Goal: Navigation & Orientation: Go to known website

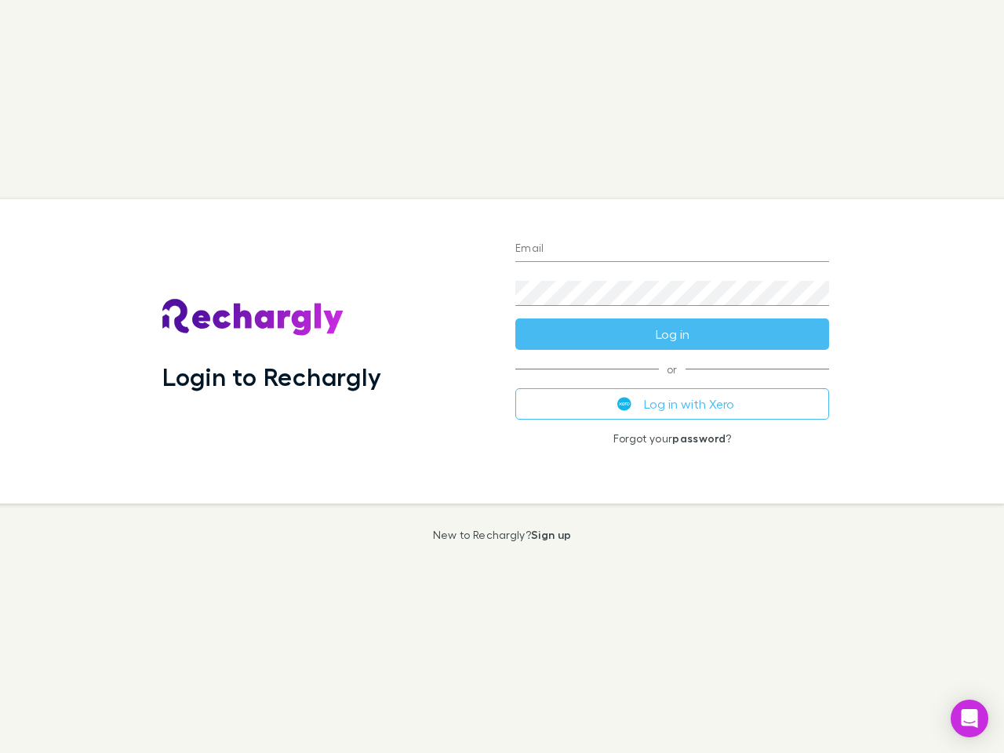
click at [502, 377] on div "Login to Rechargly" at bounding box center [326, 351] width 353 height 304
click at [672, 249] on input "Email" at bounding box center [672, 249] width 314 height 25
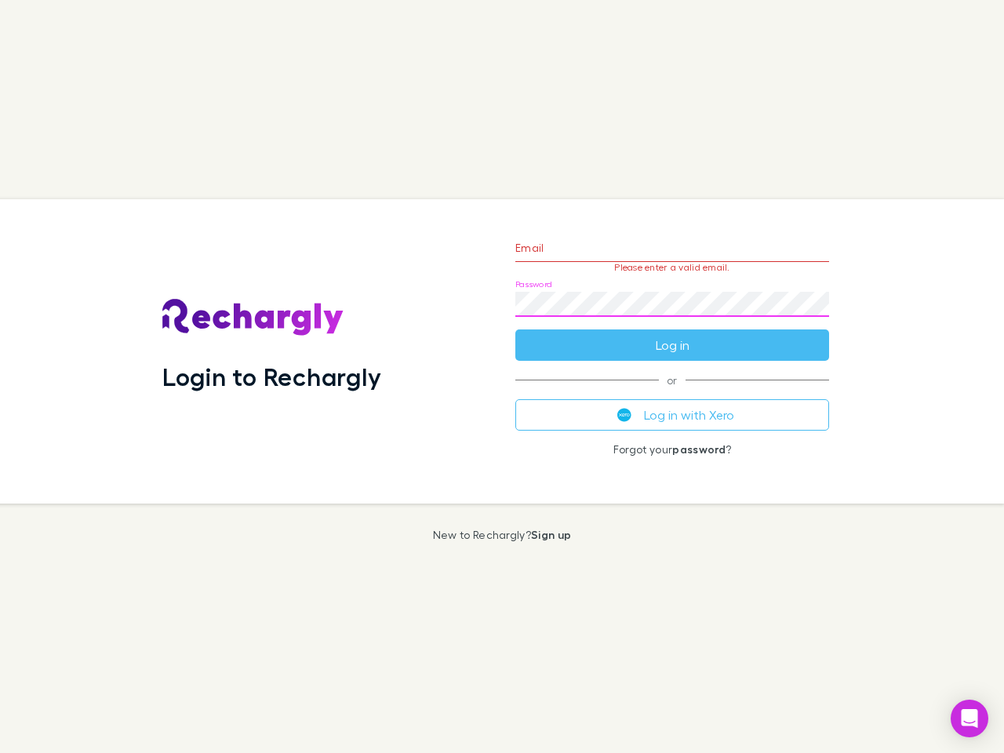
click at [672, 334] on form "Email Please enter a valid email. Password Log in" at bounding box center [672, 292] width 314 height 137
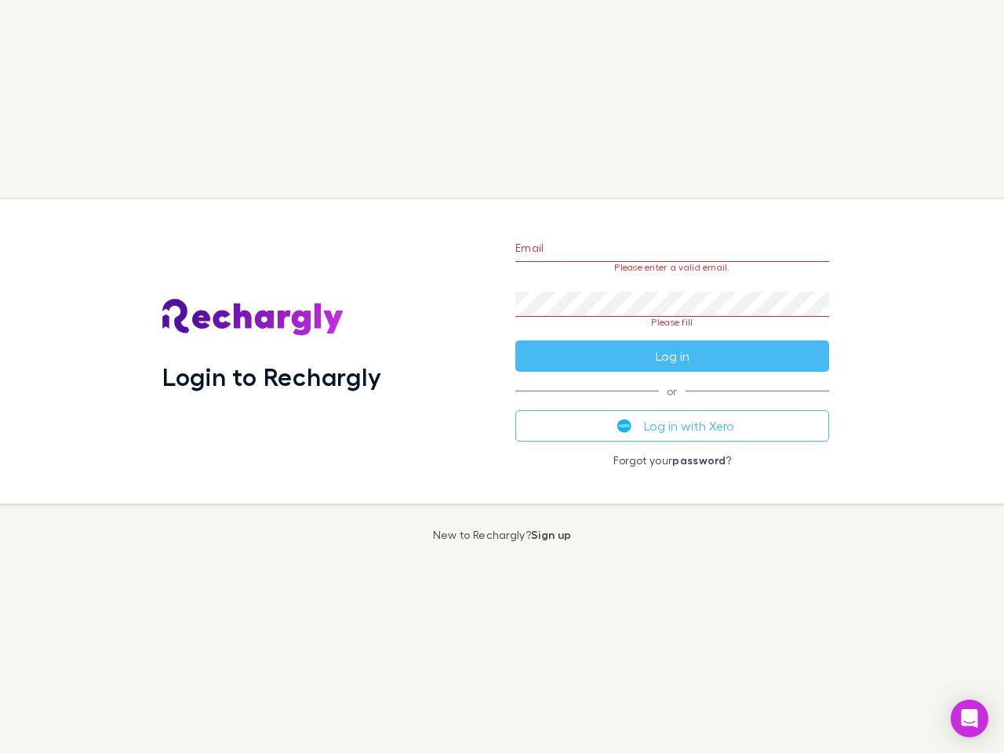
click at [672, 404] on div "Email Please enter a valid email. Password Please fill Log in or Log in with Xe…" at bounding box center [672, 351] width 339 height 304
click at [970, 719] on icon "Open Intercom Messenger" at bounding box center [970, 718] width 16 height 19
